Goal: Transaction & Acquisition: Purchase product/service

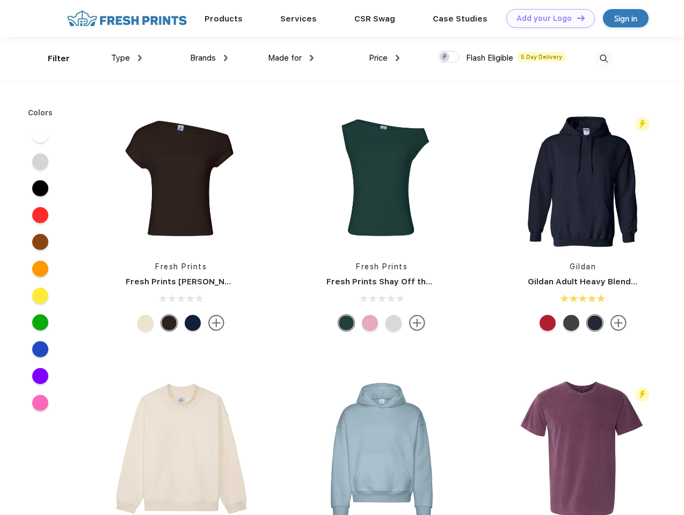
click at [547, 18] on link "Add your Logo Design Tool" at bounding box center [550, 18] width 89 height 19
click at [0, 0] on div "Design Tool" at bounding box center [0, 0] width 0 height 0
click at [576, 18] on link "Add your Logo Design Tool" at bounding box center [550, 18] width 89 height 19
click at [52, 59] on div "Filter" at bounding box center [59, 59] width 22 height 12
click at [127, 58] on span "Type" at bounding box center [120, 58] width 19 height 10
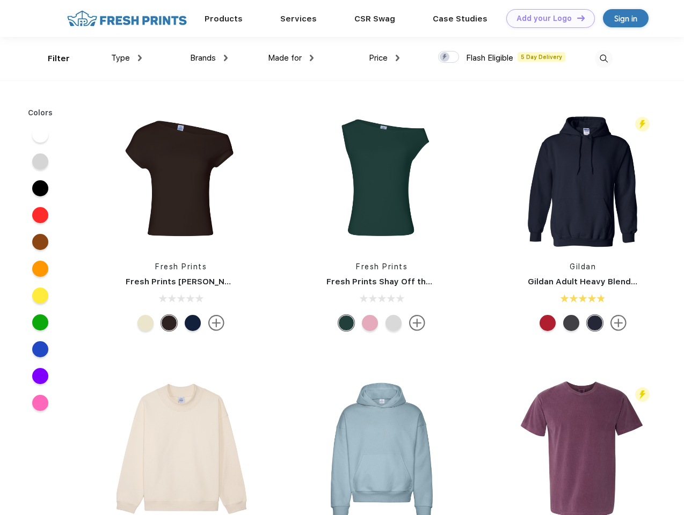
click at [209, 58] on span "Brands" at bounding box center [203, 58] width 26 height 10
click at [291, 58] on span "Made for" at bounding box center [285, 58] width 34 height 10
click at [384, 58] on span "Price" at bounding box center [378, 58] width 19 height 10
click at [449, 57] on div at bounding box center [448, 57] width 21 height 12
click at [445, 57] on input "checkbox" at bounding box center [441, 53] width 7 height 7
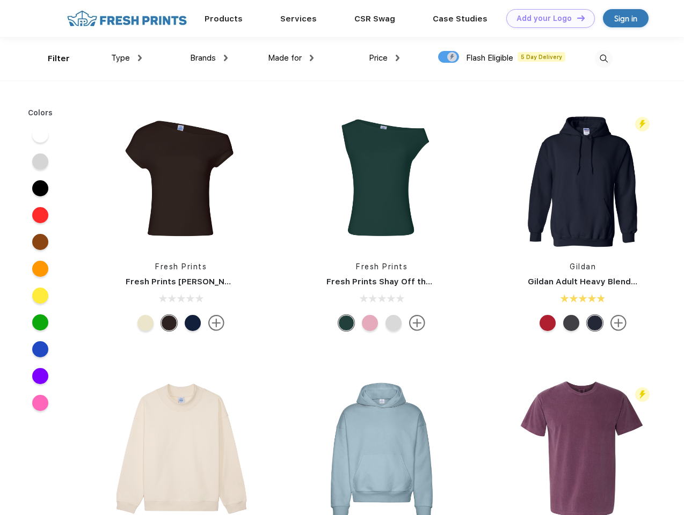
click at [604, 59] on img at bounding box center [604, 59] width 18 height 18
